Goal: Find specific page/section: Find specific page/section

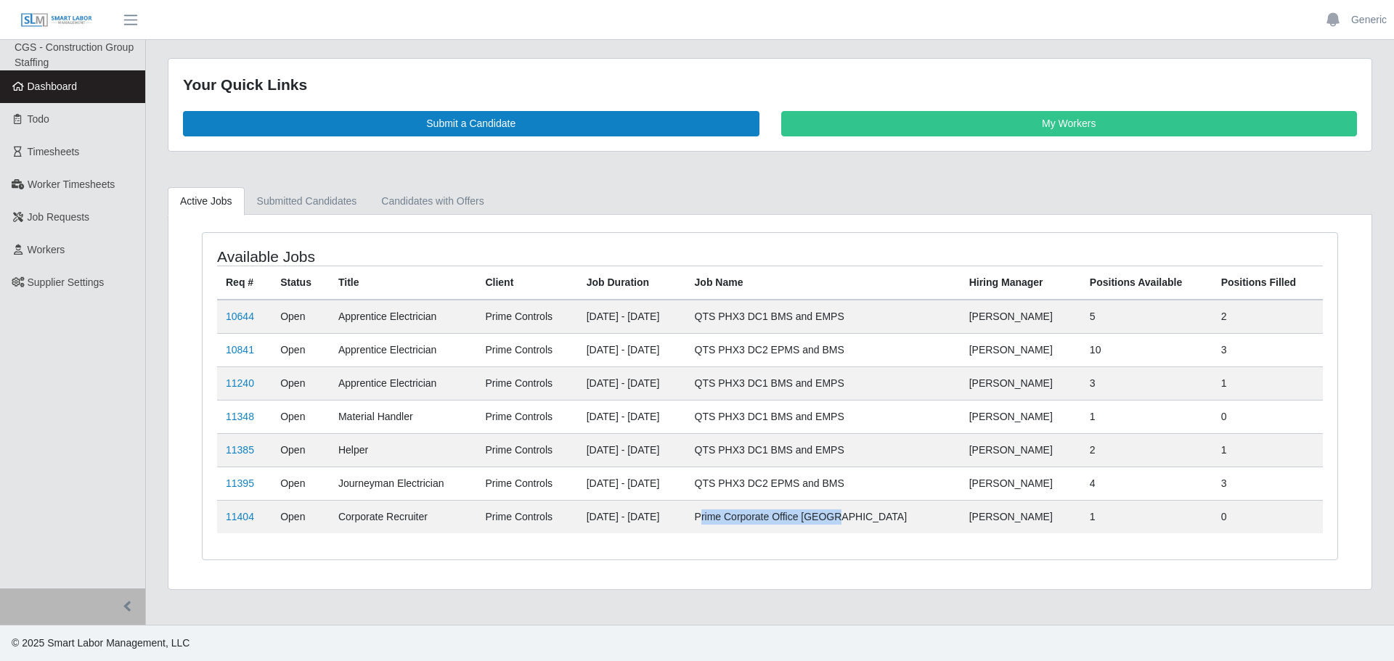
drag, startPoint x: 901, startPoint y: 523, endPoint x: 767, endPoint y: 508, distance: 134.3
click at [767, 508] on td "Prime Corporate Office [GEOGRAPHIC_DATA]" at bounding box center [823, 516] width 274 height 33
click at [437, 528] on td "Corporate Recruiter" at bounding box center [403, 516] width 147 height 33
click at [238, 522] on link "11404" at bounding box center [240, 517] width 28 height 12
